Goal: Information Seeking & Learning: Learn about a topic

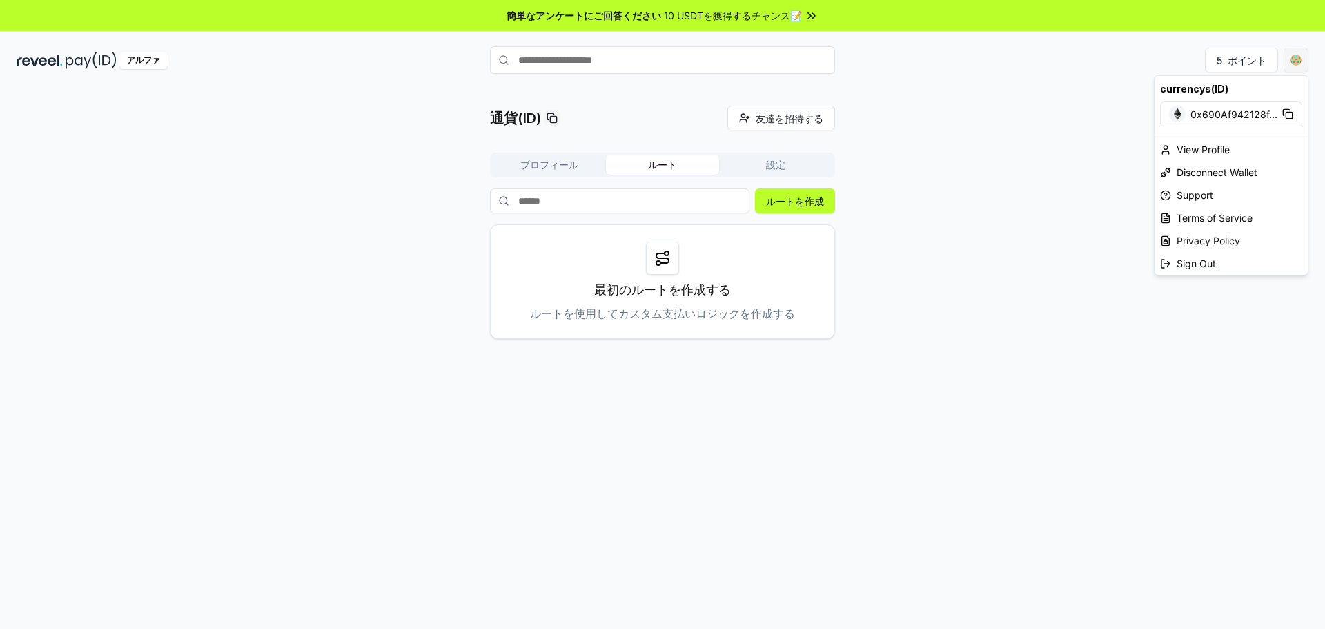
click at [1293, 63] on html "簡単なアンケートにご回答ください 10 USDTを獲得するチャンス📝 アルファ 5 ポイント 通貨(ID) 友達を招待する 招待する プロフィール ルート 設…" at bounding box center [662, 314] width 1325 height 629
click at [1075, 104] on html "簡単なアンケートにご回答ください 10 USDTを獲得するチャンス📝 アルファ 5 ポイント 通貨(ID) 友達を招待する 招待する プロフィール ルート 設…" at bounding box center [662, 314] width 1325 height 629
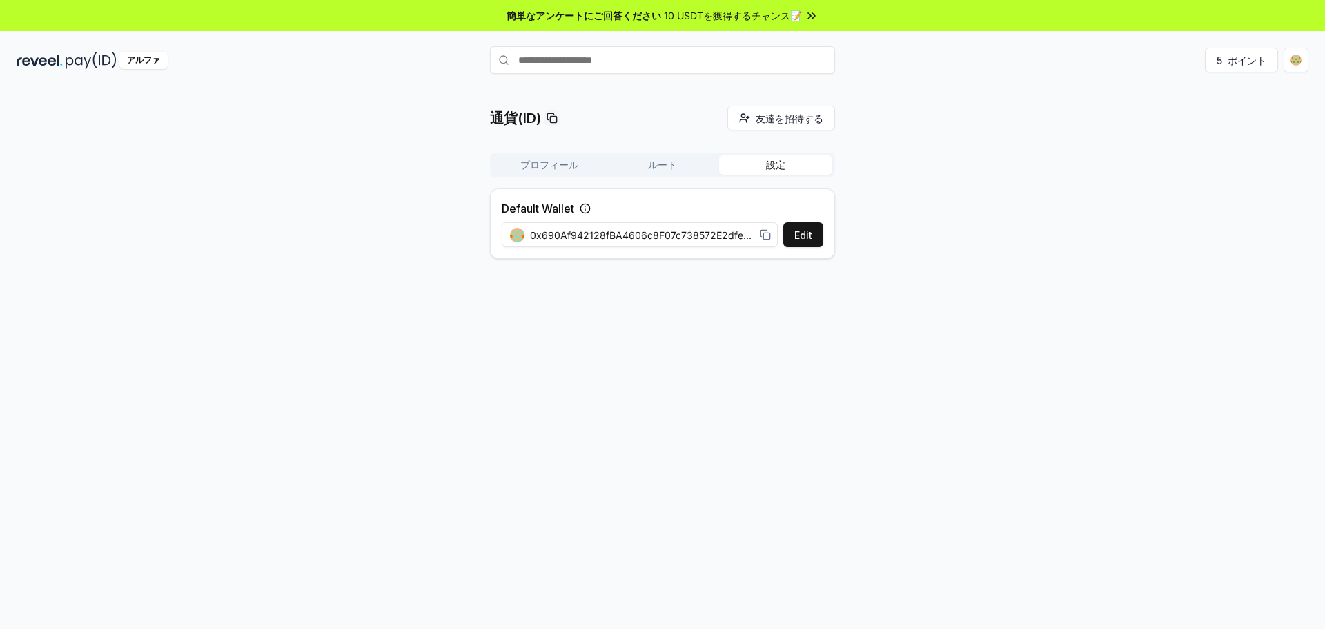
click at [774, 162] on font "設定" at bounding box center [775, 165] width 19 height 12
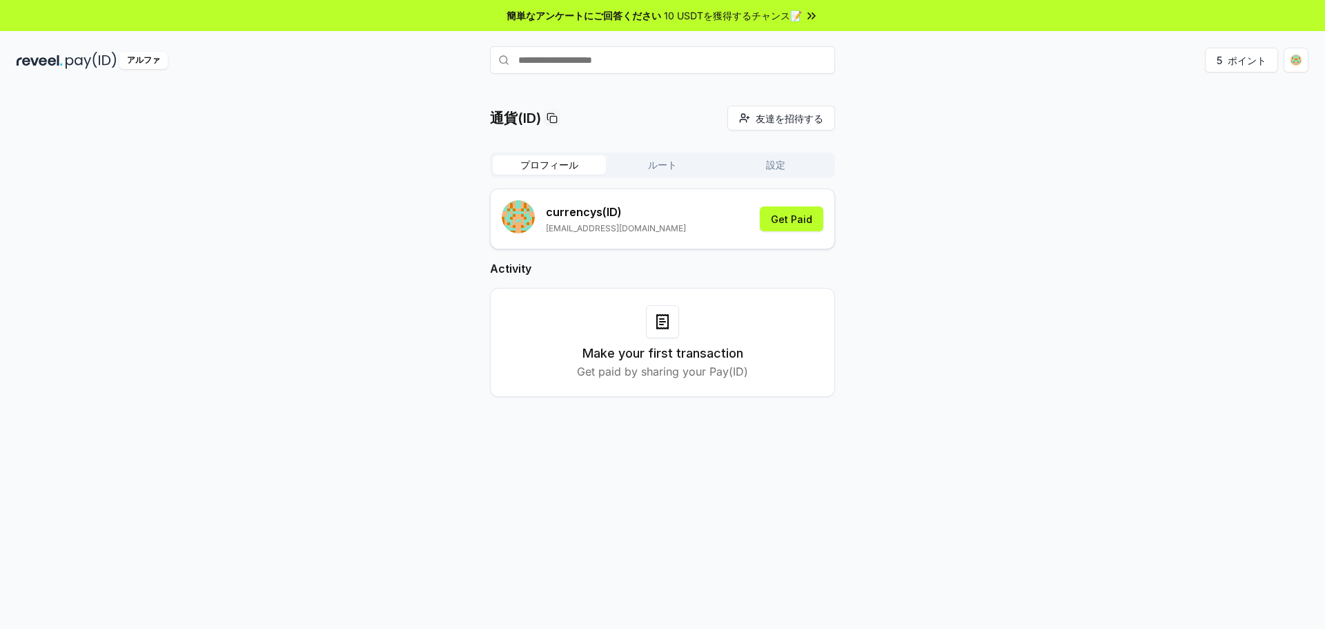
click at [524, 164] on font "プロフィール" at bounding box center [549, 165] width 58 height 12
click at [774, 215] on font "報酬を受け取る" at bounding box center [779, 219] width 68 height 12
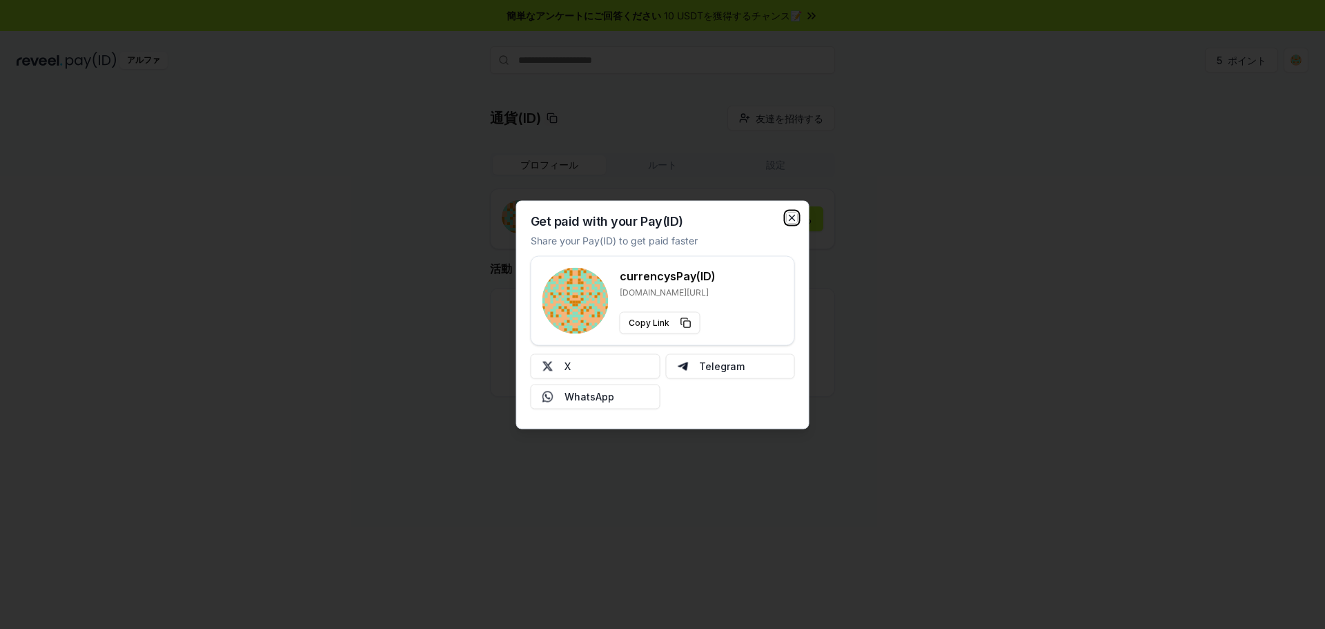
click at [792, 214] on icon "button" at bounding box center [792, 217] width 11 height 11
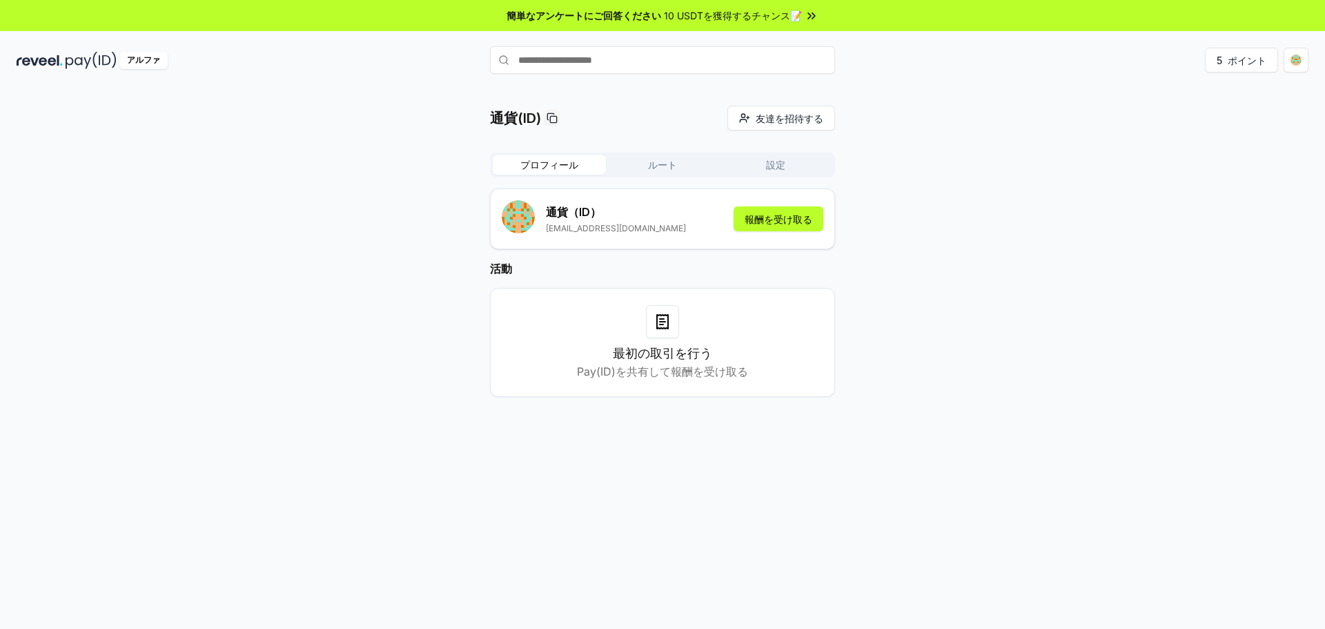
click at [655, 334] on div at bounding box center [662, 321] width 33 height 33
click at [776, 165] on font "設定" at bounding box center [775, 165] width 19 height 12
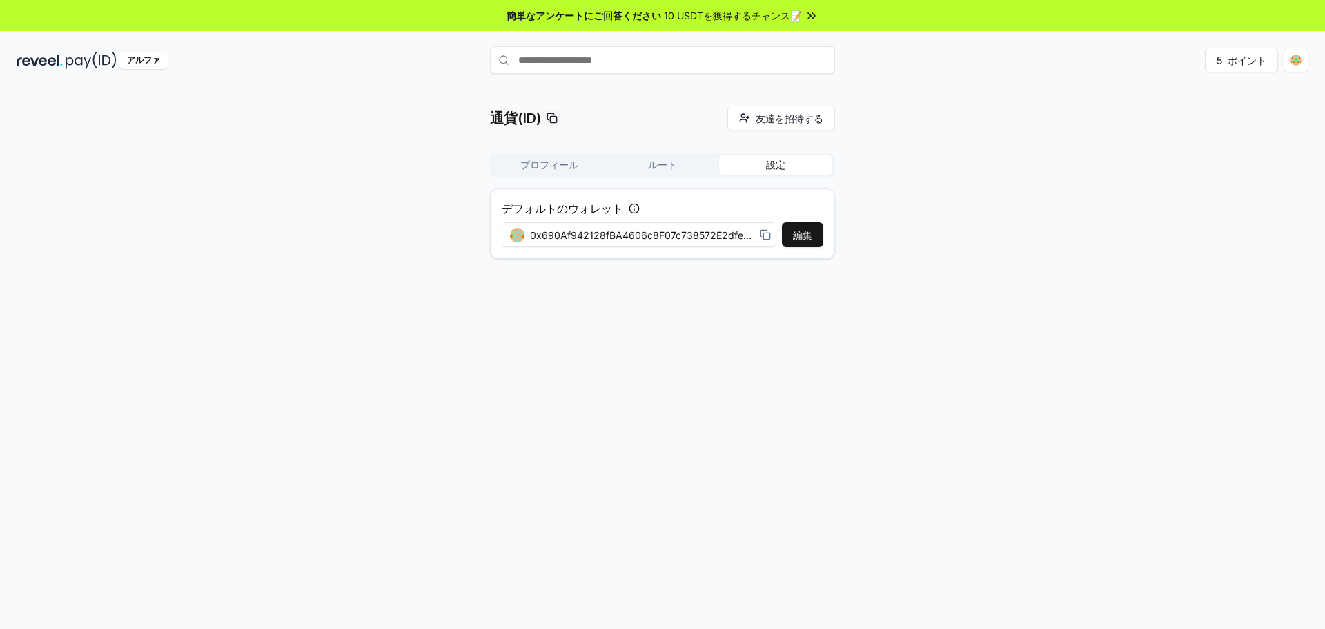
click at [685, 167] on button "ルート" at bounding box center [662, 164] width 113 height 19
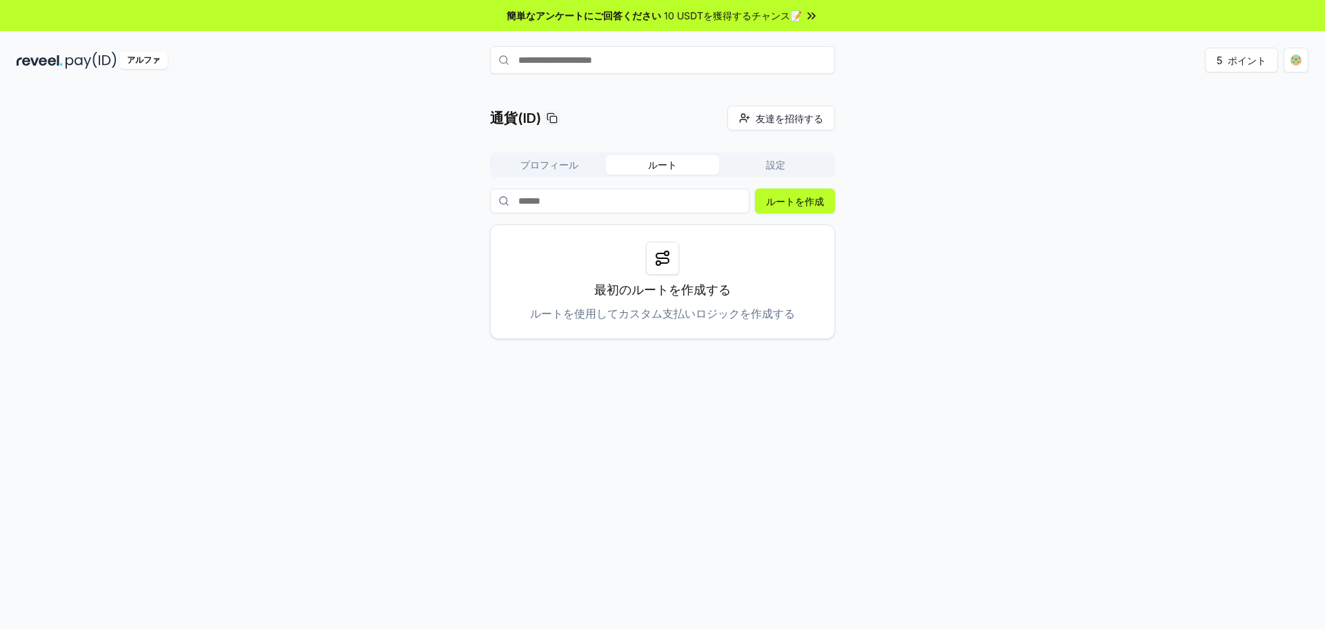
click at [537, 164] on font "プロフィール" at bounding box center [549, 165] width 58 height 12
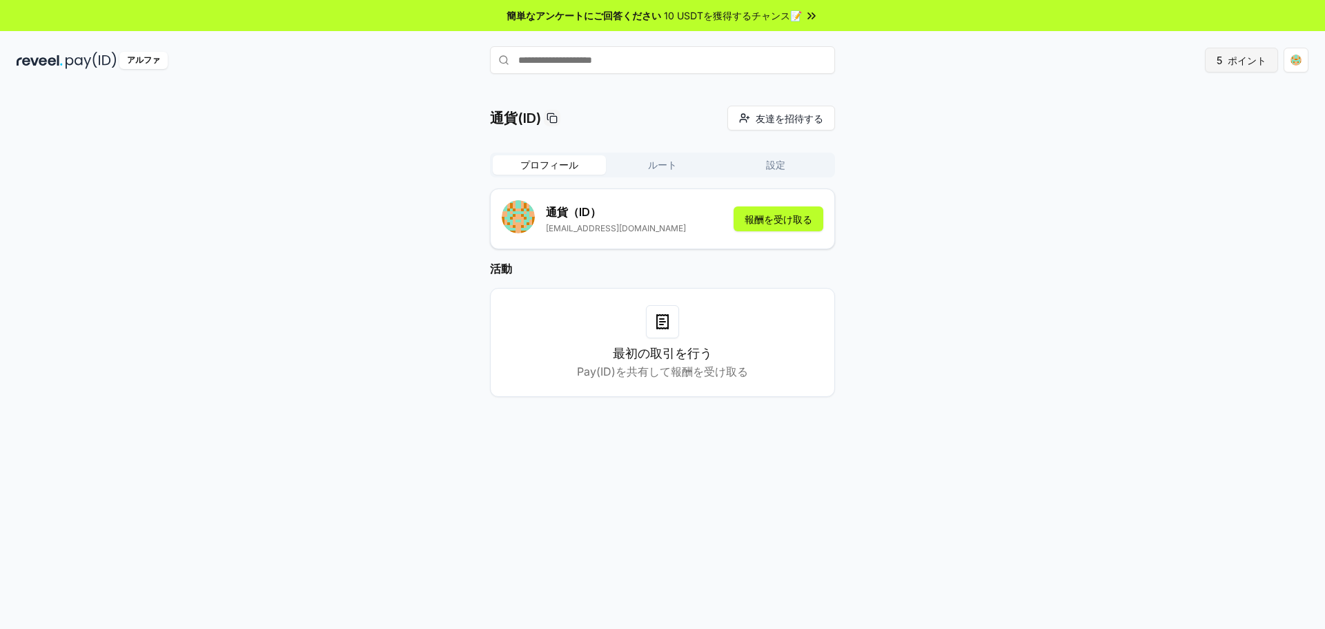
click at [1224, 63] on button "5 ポイント" at bounding box center [1241, 60] width 73 height 25
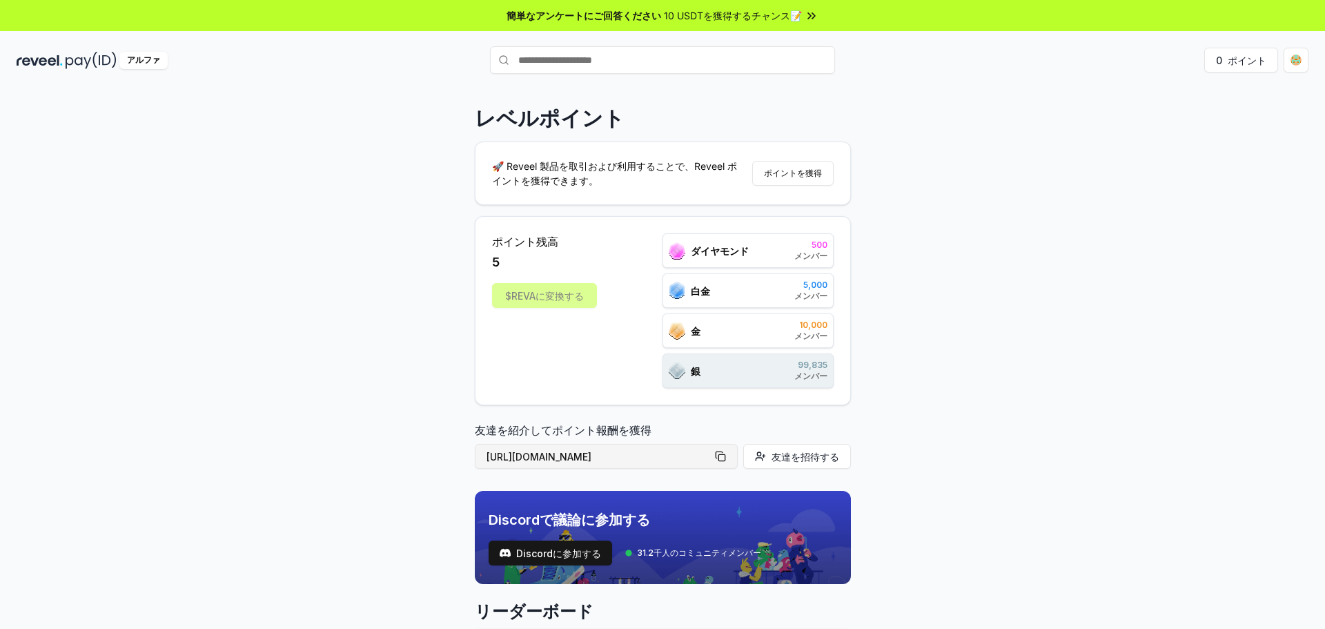
click at [721, 459] on button "https://reveel.id/refer/null" at bounding box center [606, 456] width 263 height 25
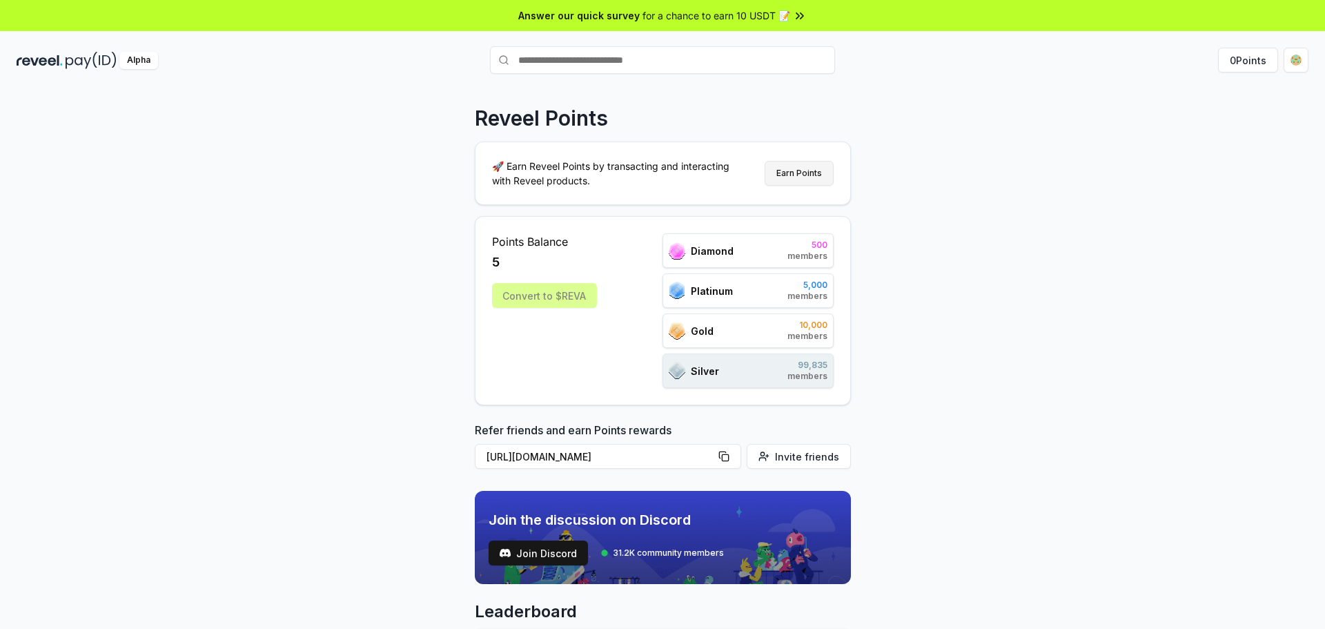
click at [810, 168] on button "Earn Points" at bounding box center [799, 173] width 69 height 25
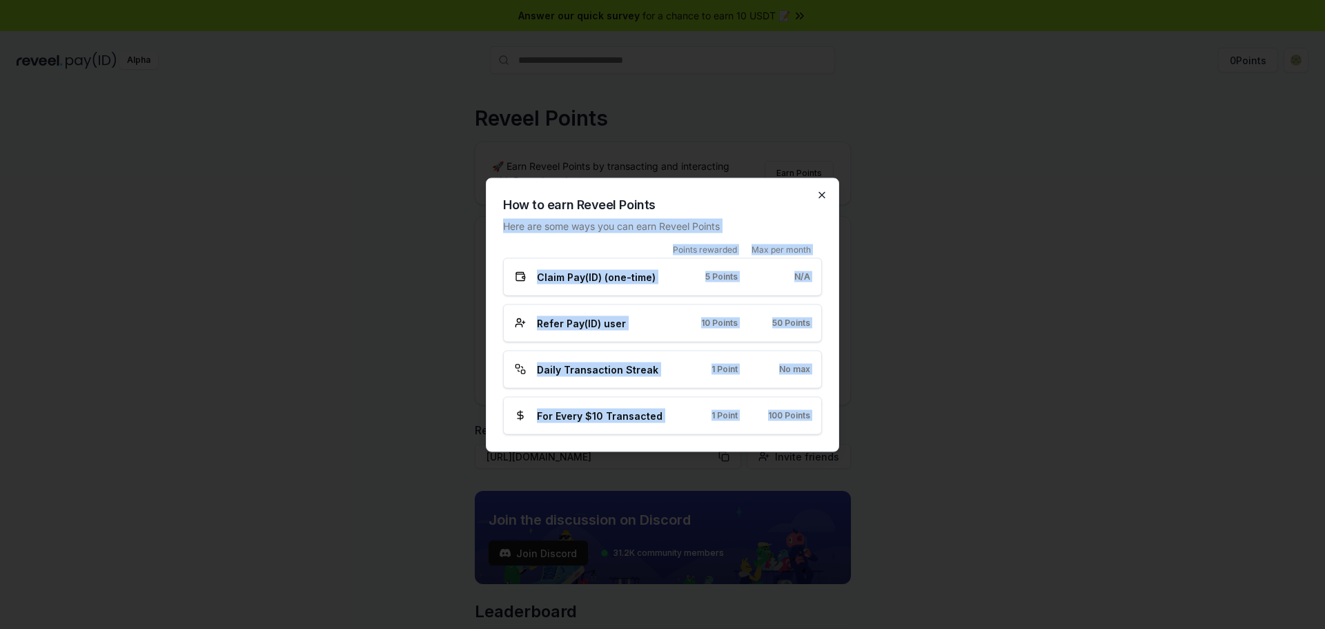
click at [826, 194] on div "How to earn Reveel Points Here are some ways you can earn Reveel Points Points …" at bounding box center [662, 314] width 353 height 274
click at [816, 201] on h2 "How to earn Reveel Points" at bounding box center [662, 204] width 319 height 19
click at [827, 200] on div "How to earn Reveel Points Here are some ways you can earn Reveel Points Points …" at bounding box center [662, 314] width 353 height 274
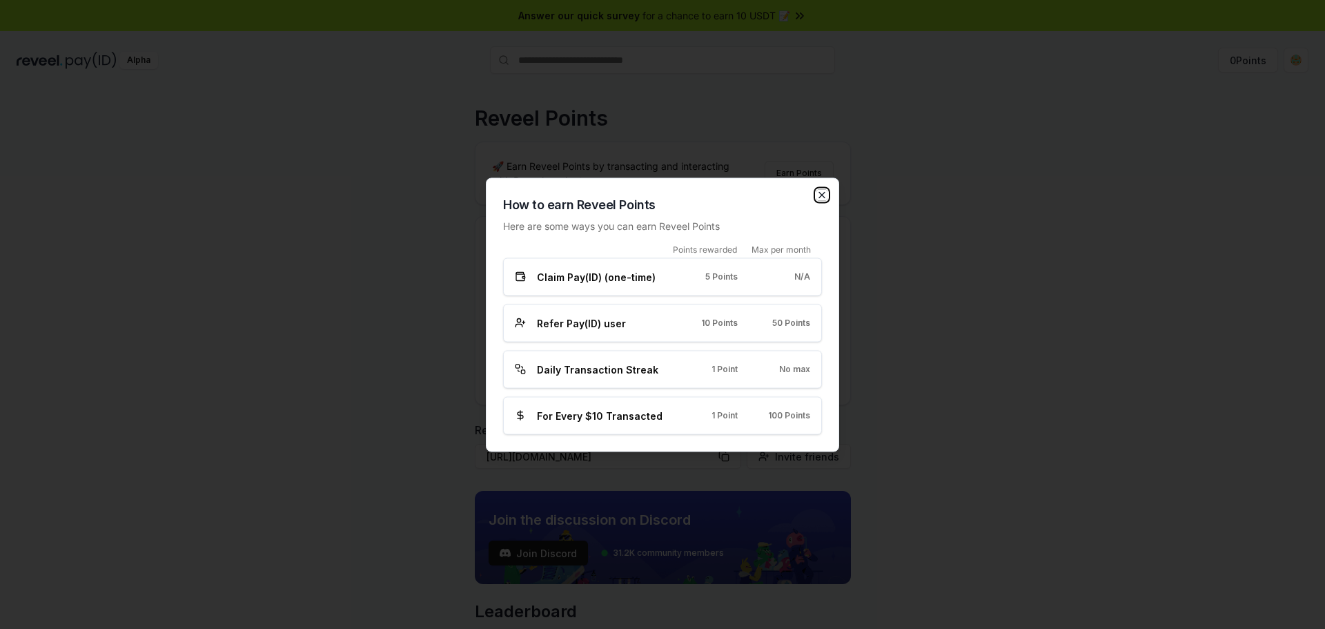
click at [823, 197] on icon "button" at bounding box center [821, 194] width 11 height 11
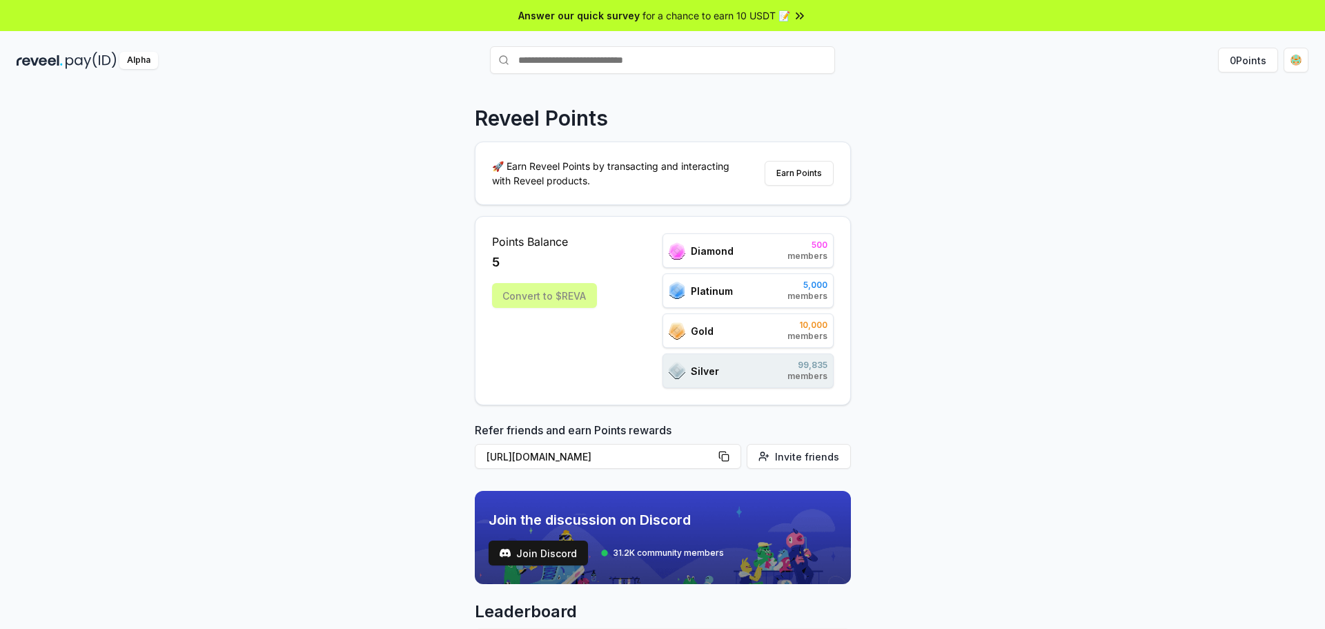
click at [1307, 54] on html "Answer our quick survey for a chance to earn 10 USDT 📝 Alpha 0 Points Reveel Po…" at bounding box center [662, 314] width 1325 height 629
